Goal: Task Accomplishment & Management: Complete application form

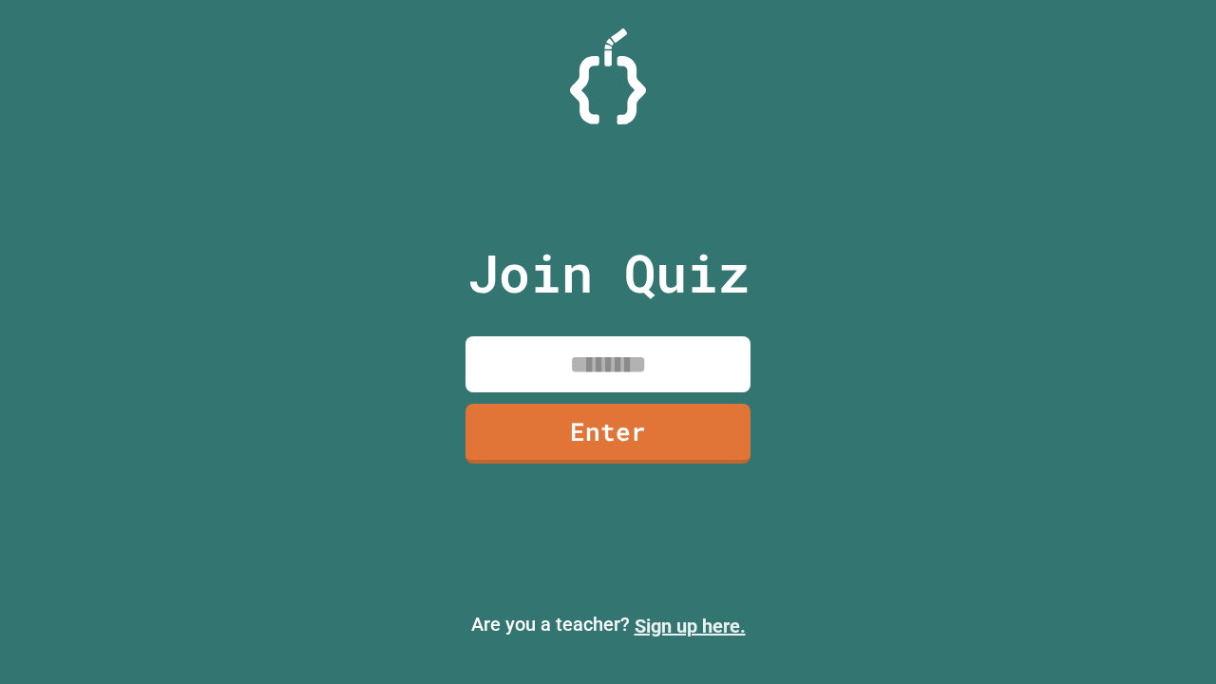
click at [689, 626] on link "Sign up here." at bounding box center [689, 625] width 111 height 23
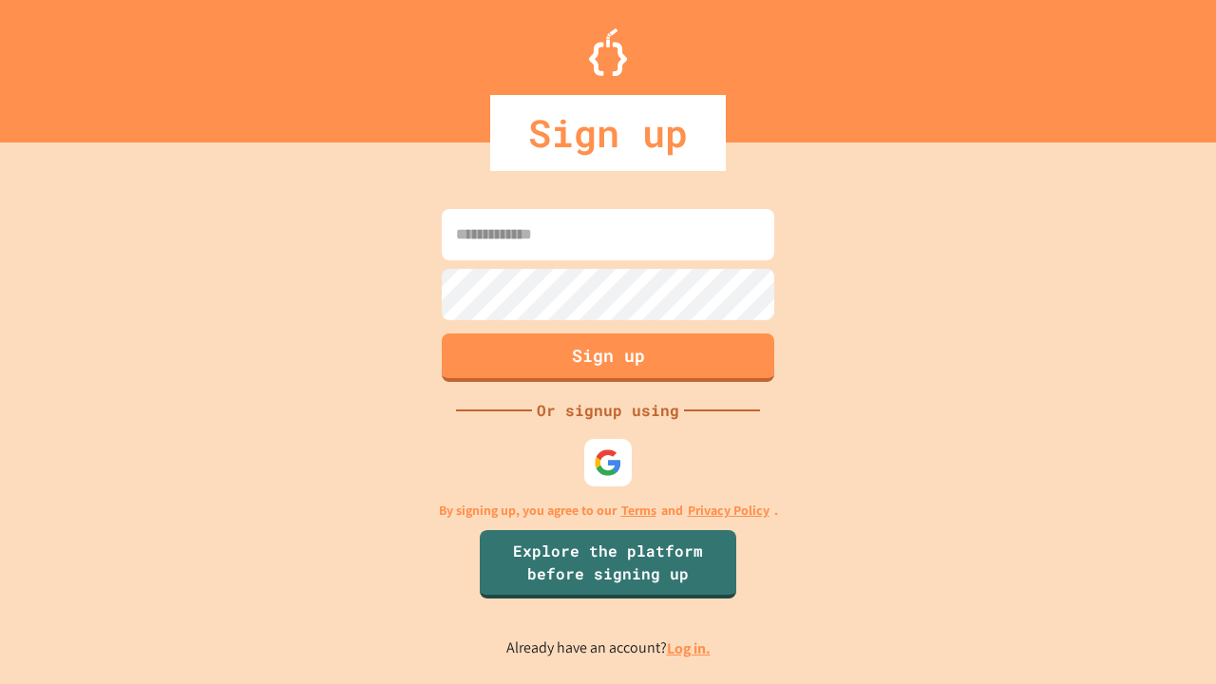
click at [689, 648] on link "Log in." at bounding box center [689, 648] width 44 height 20
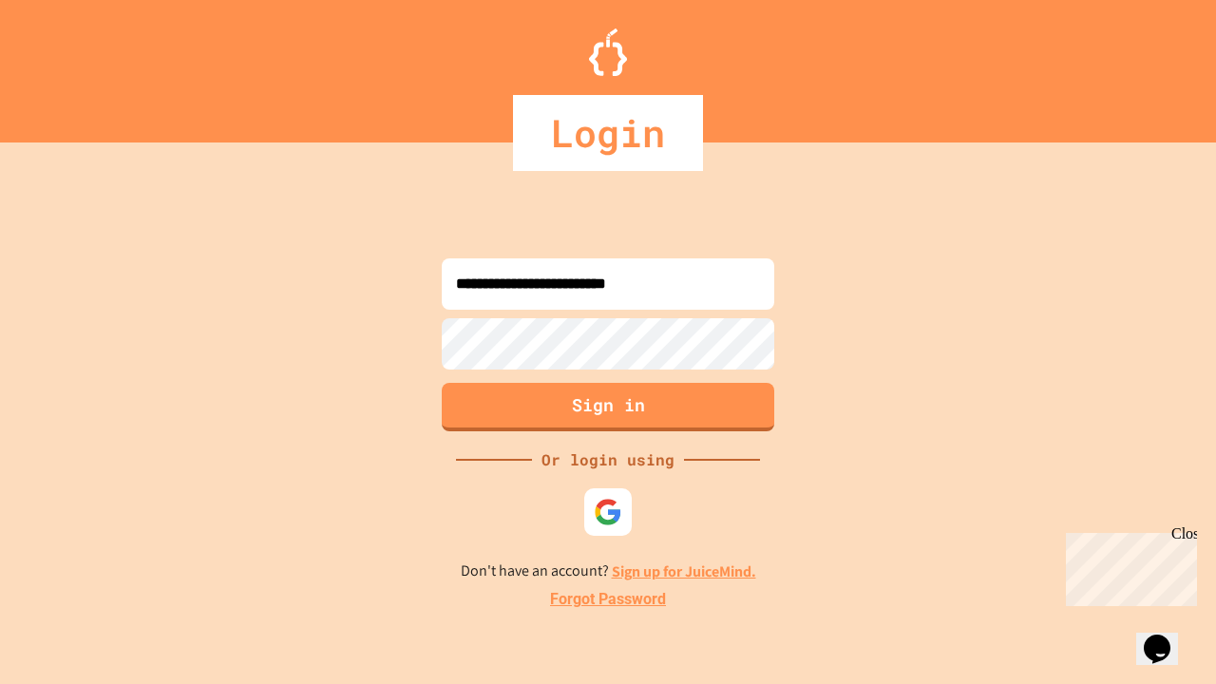
type input "**********"
